Goal: Find specific page/section: Find specific page/section

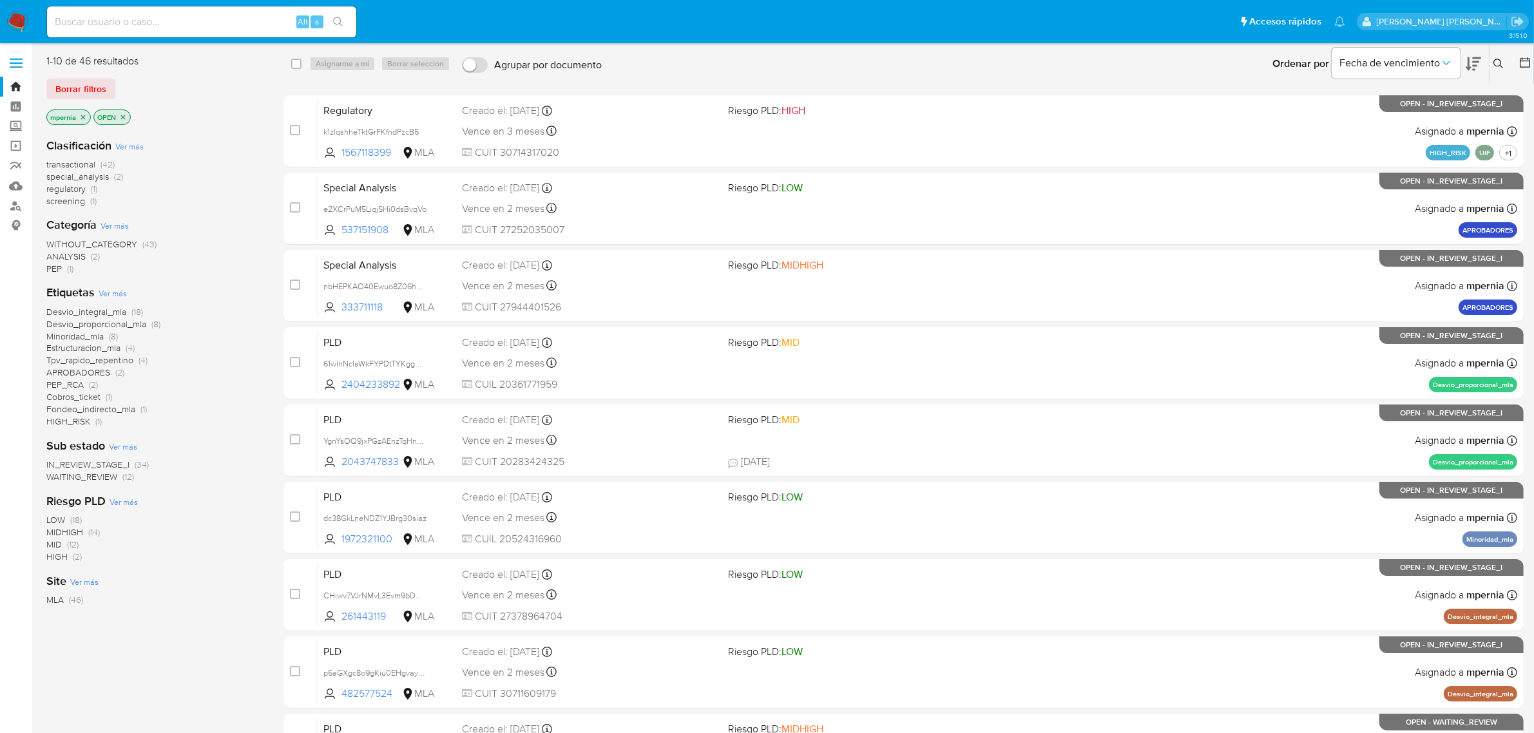
click at [123, 14] on input at bounding box center [201, 22] width 309 height 17
paste input "2362840803"
type input "2362840803"
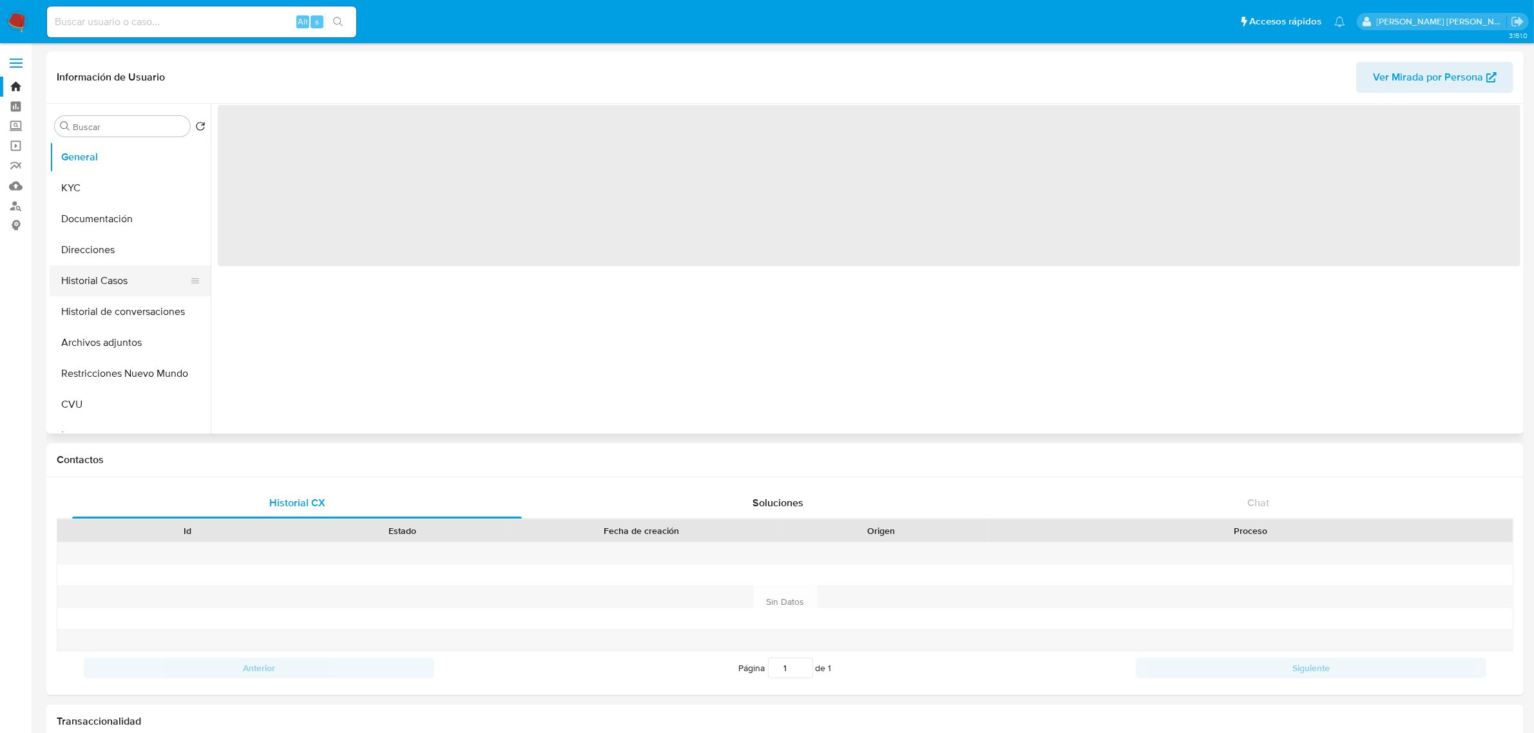
click at [69, 271] on button "Historial Casos" at bounding box center [125, 280] width 151 height 31
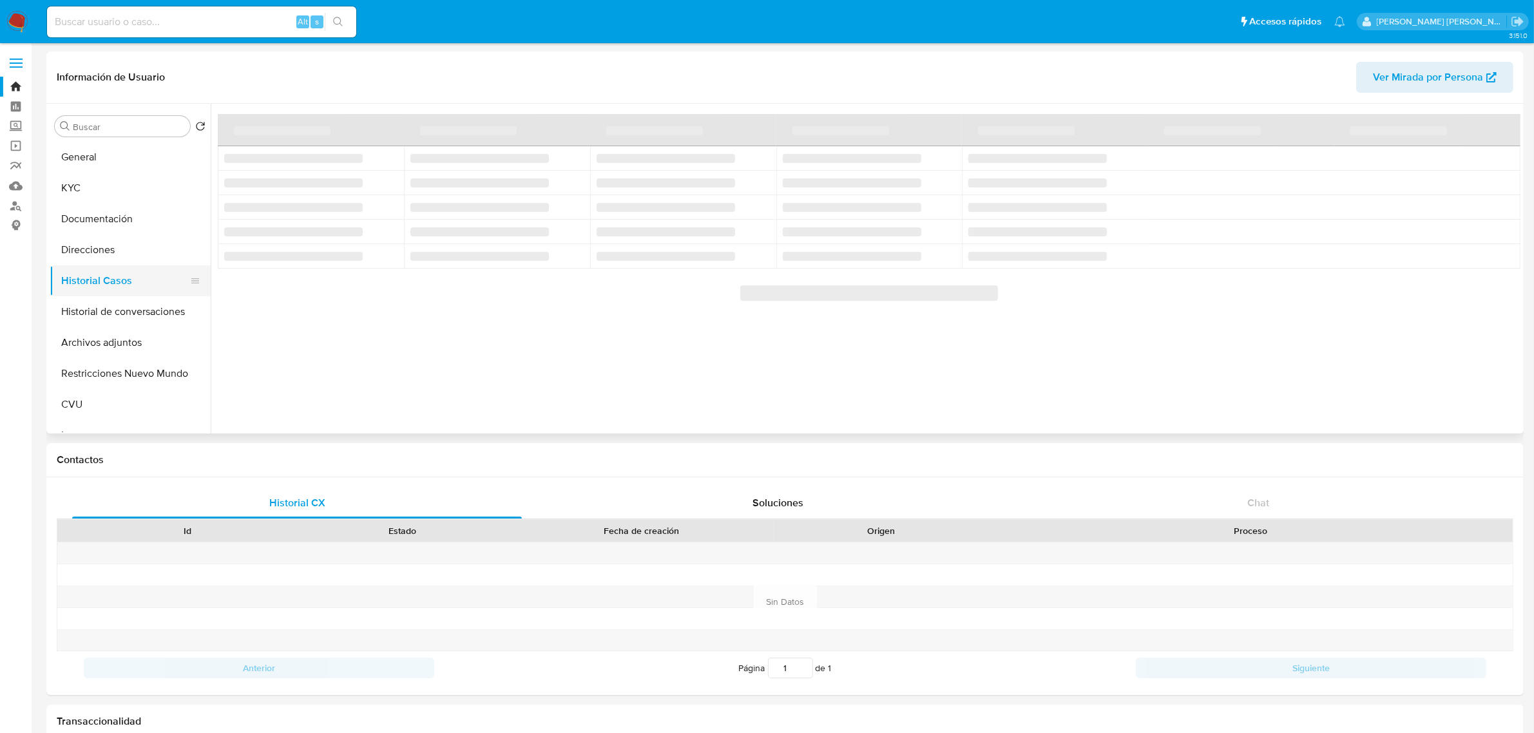
select select "10"
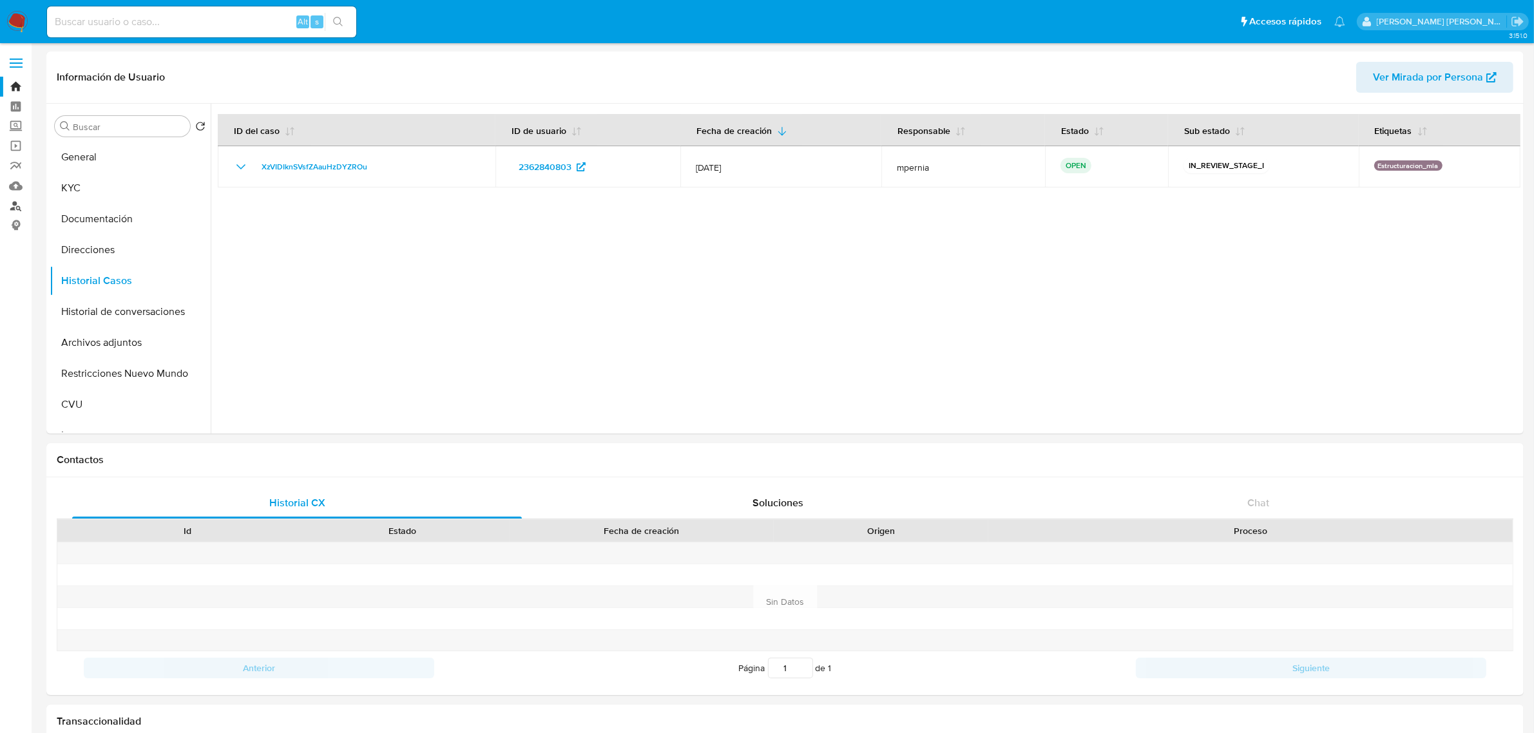
click at [19, 204] on link "Buscador de personas" at bounding box center [76, 206] width 153 height 20
